Goal: Find contact information: Find contact information

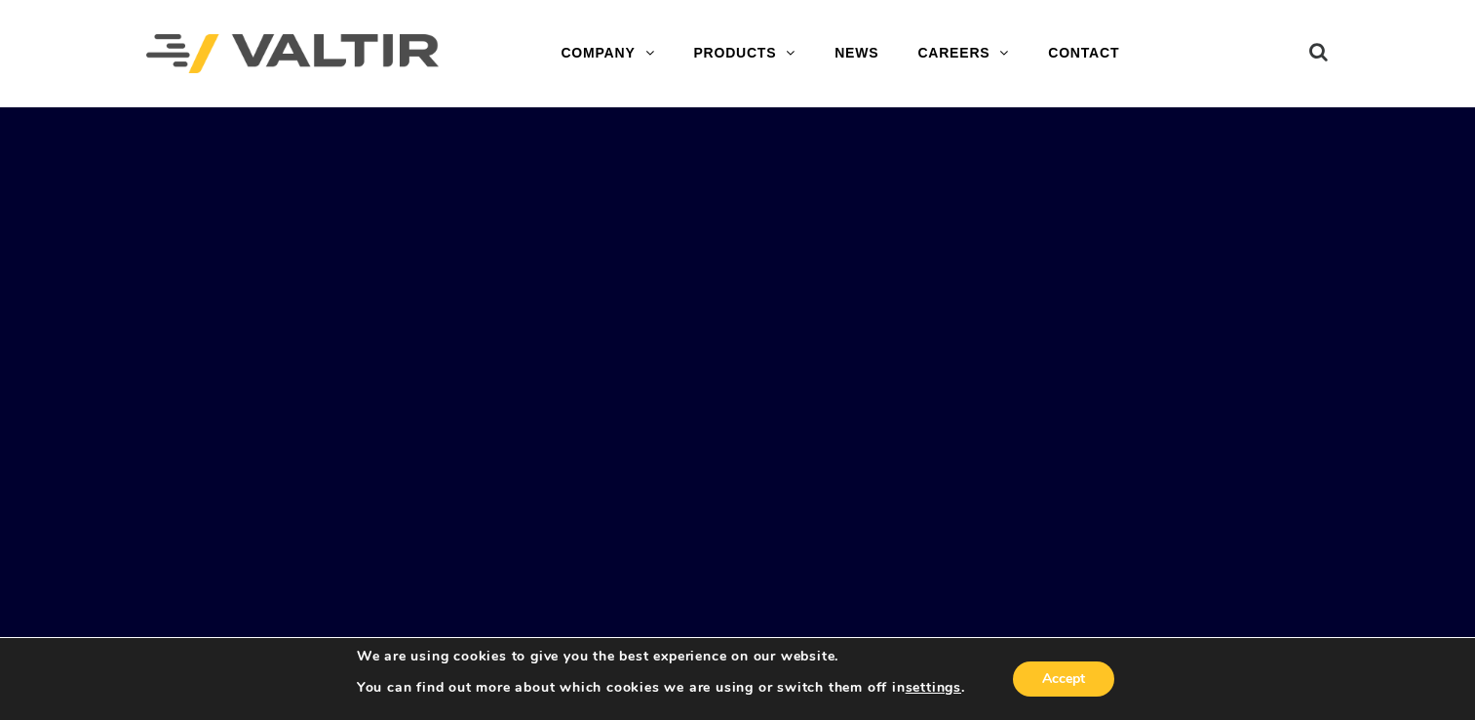
click at [1088, 49] on link "CONTACT" at bounding box center [1084, 53] width 110 height 39
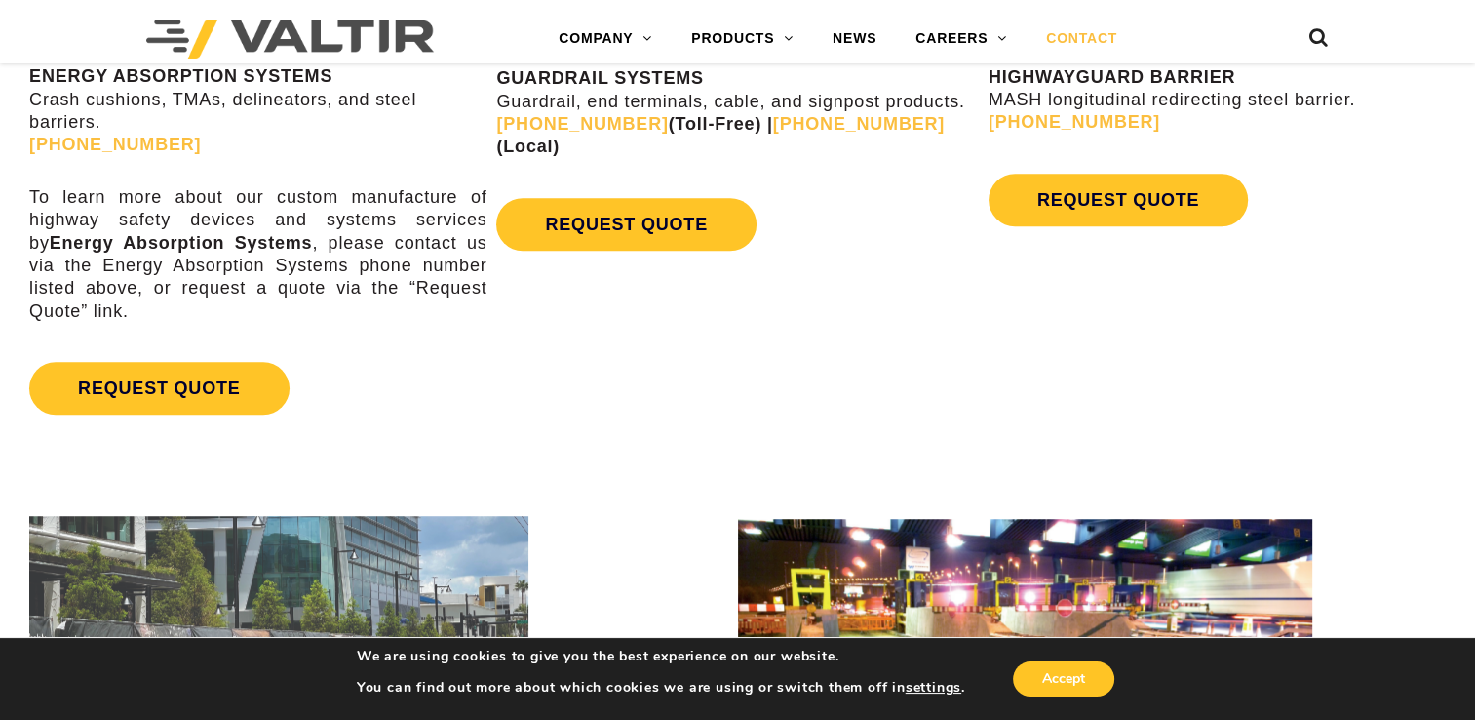
scroll to position [1370, 0]
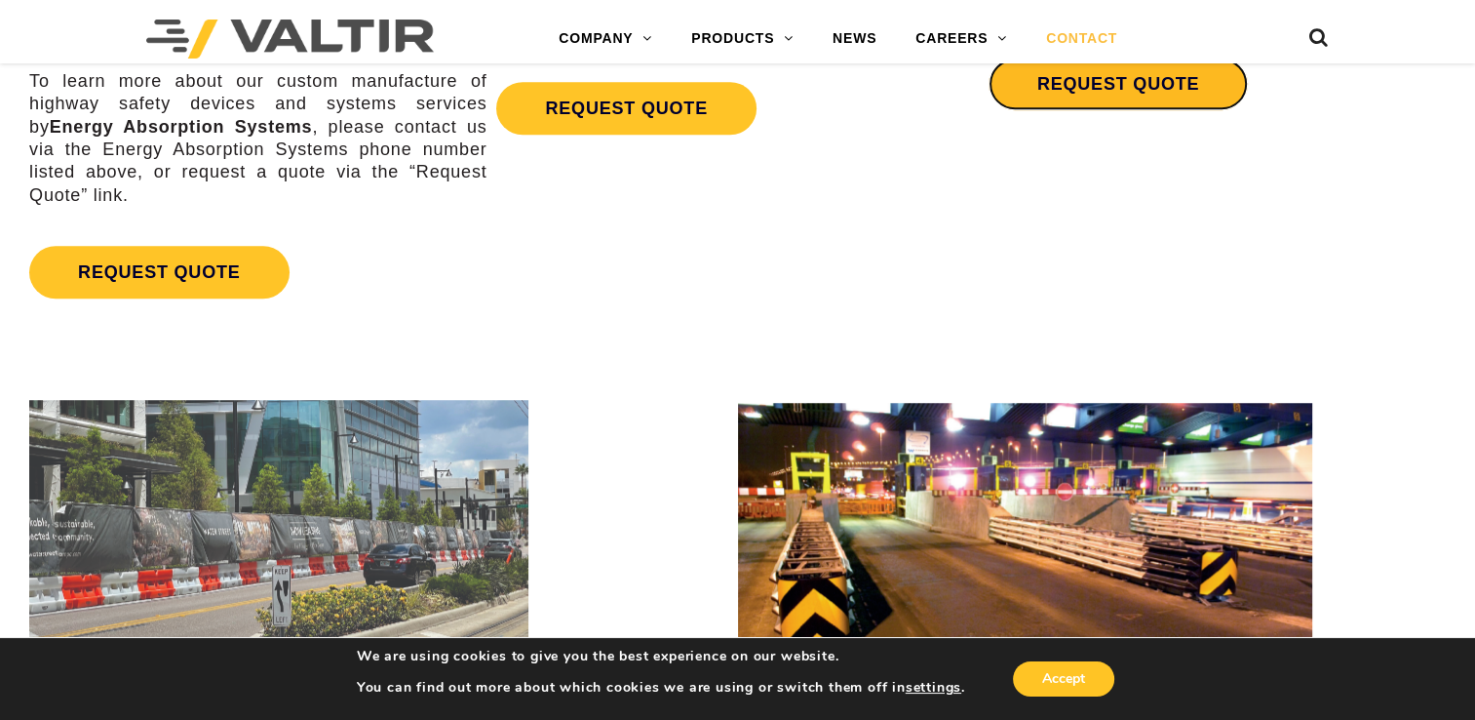
click at [1098, 83] on link "REQUEST QUOTE" at bounding box center [1118, 84] width 259 height 53
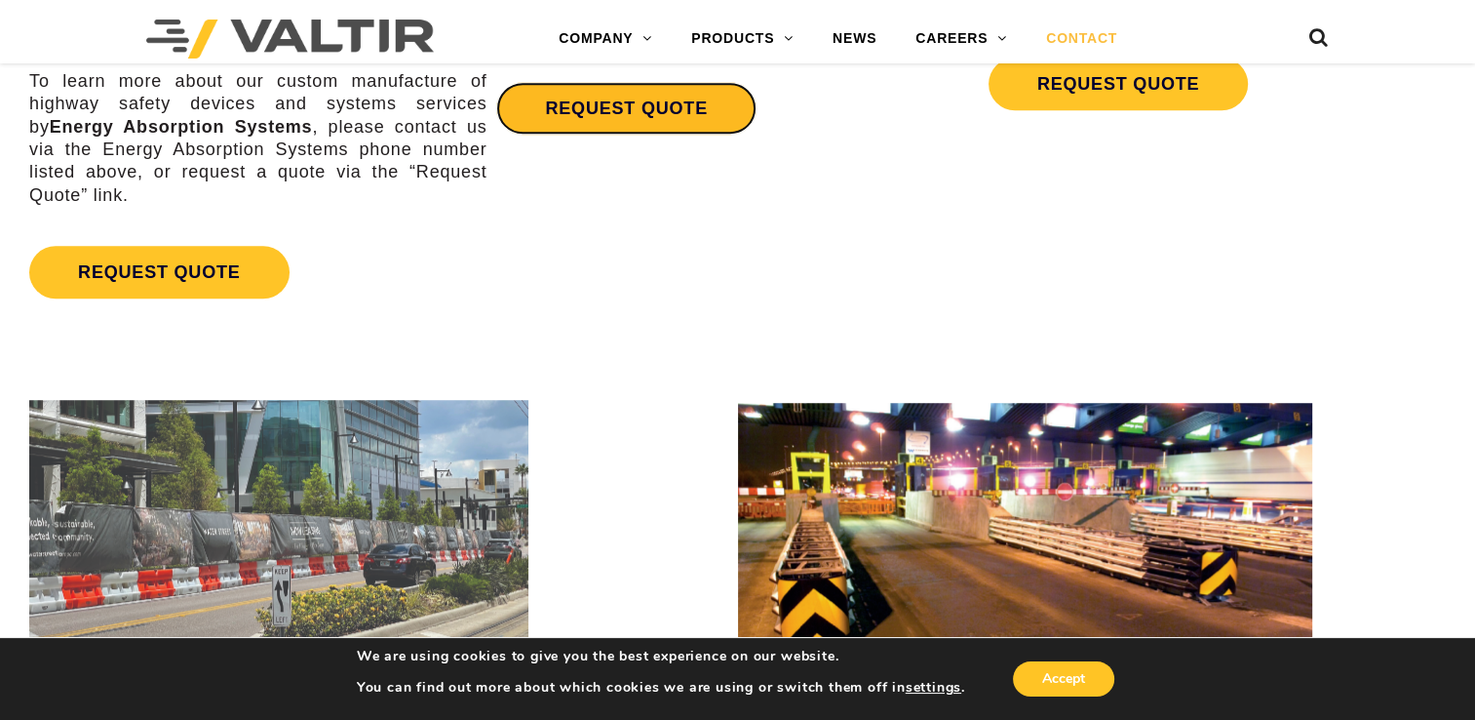
click at [601, 83] on link "REQUEST QUOTE" at bounding box center [625, 108] width 259 height 53
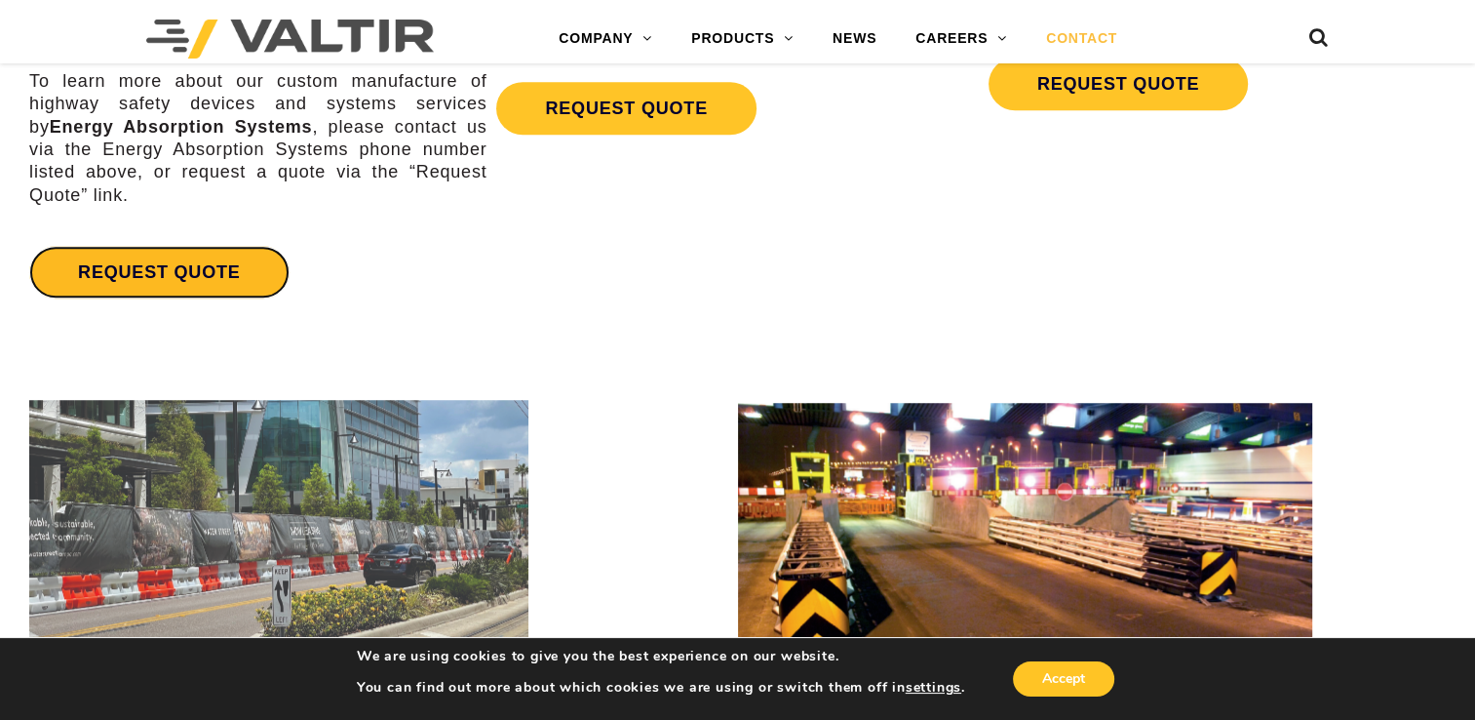
click at [179, 271] on link "REQUEST QUOTE" at bounding box center [158, 272] width 259 height 53
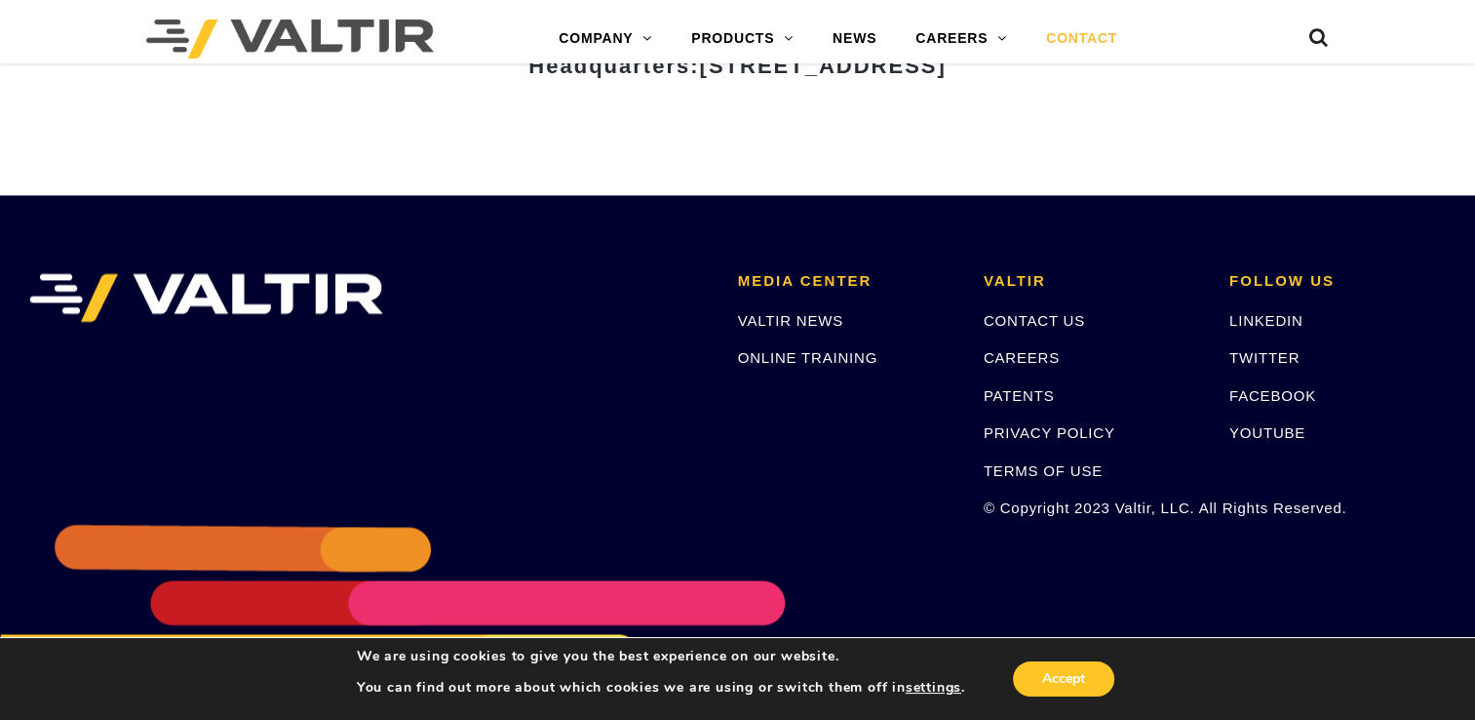
scroll to position [2735, 0]
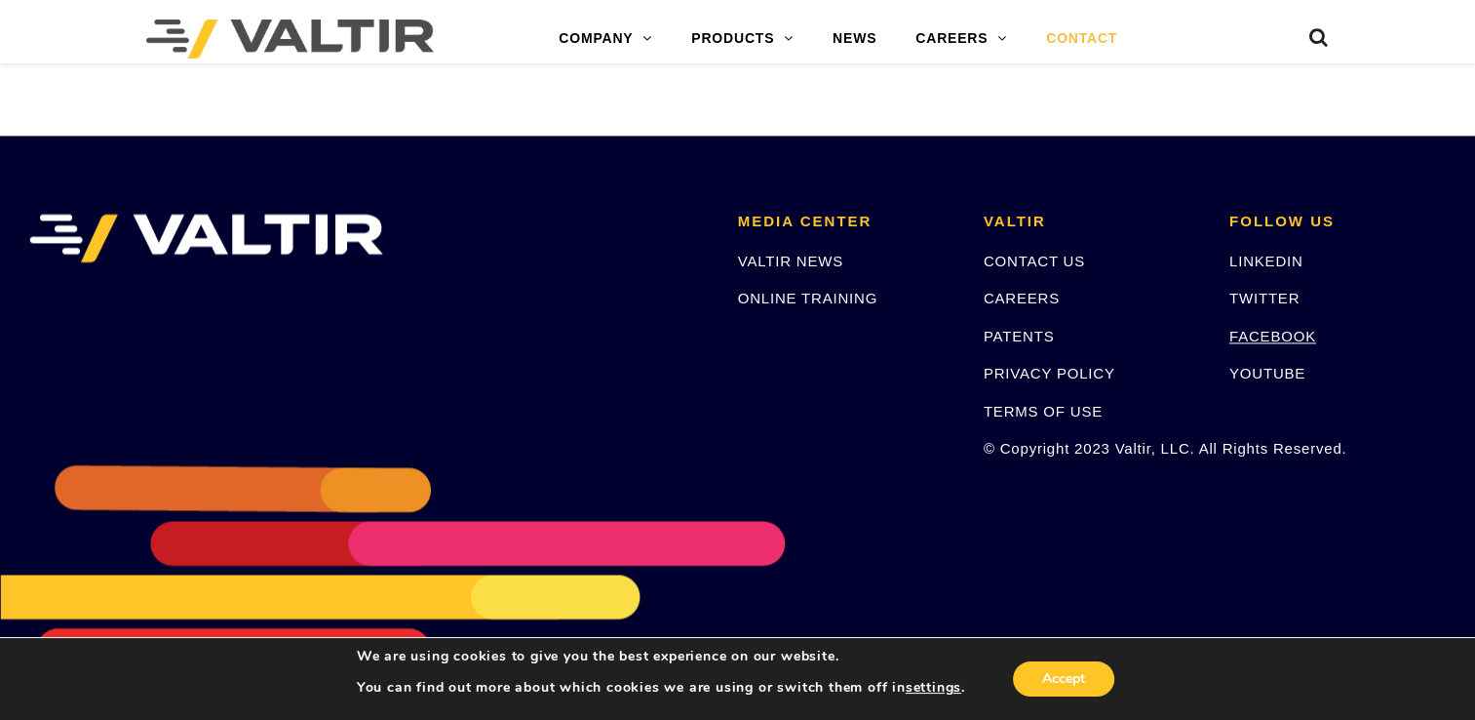
click at [1268, 337] on link "FACEBOOK" at bounding box center [1273, 336] width 87 height 17
